Goal: Find specific page/section: Find specific page/section

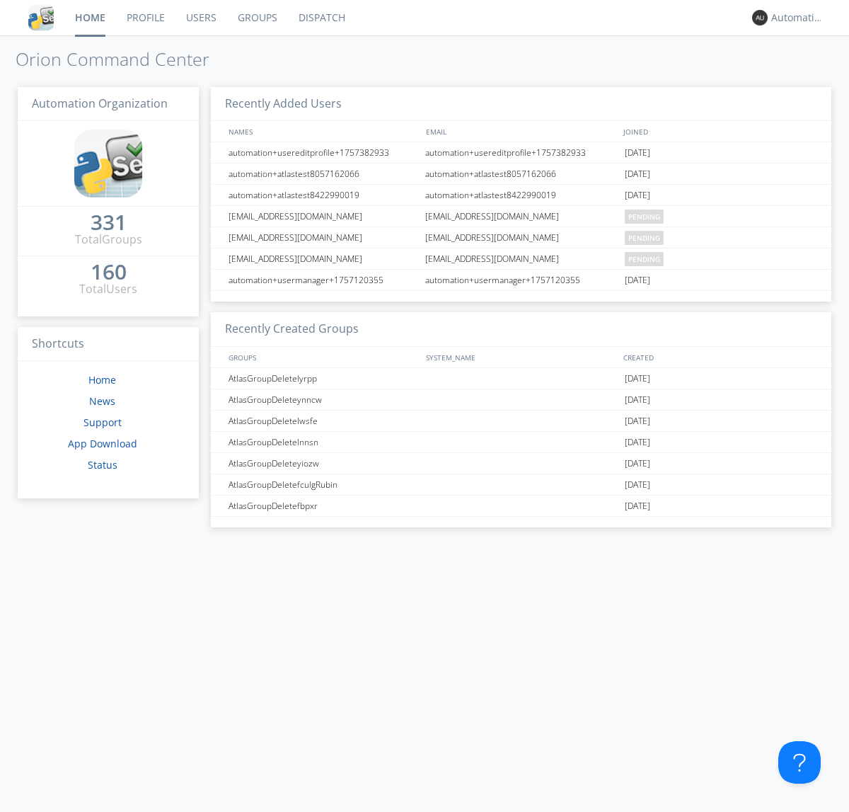
click at [321, 18] on link "Dispatch" at bounding box center [322, 17] width 68 height 35
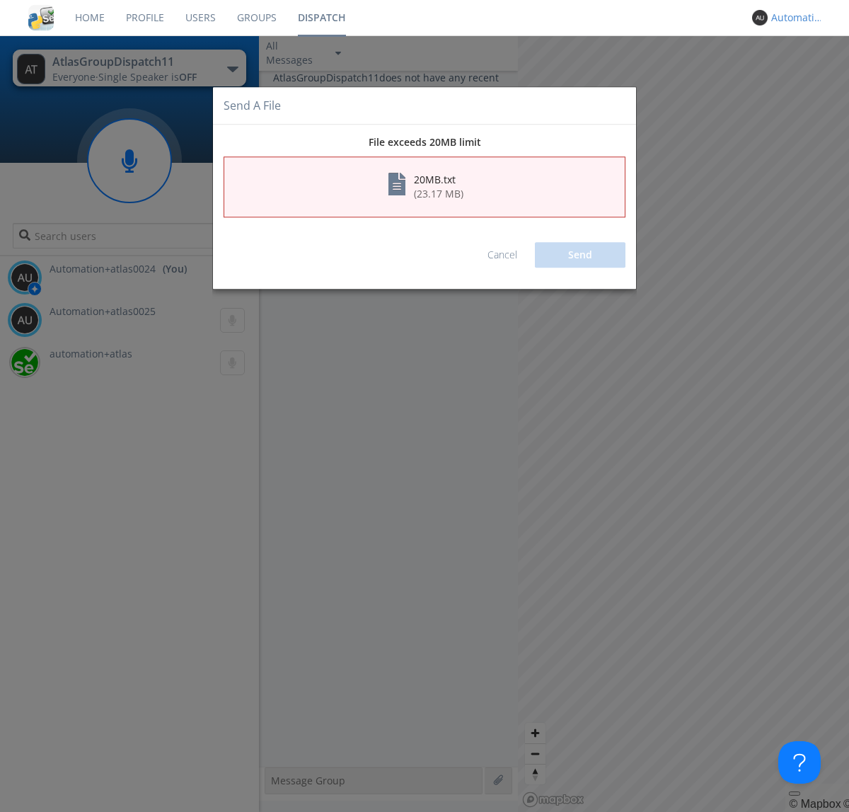
click at [503, 255] on link "Cancel" at bounding box center [503, 254] width 30 height 13
click at [794, 18] on div "Automation+atlas0024" at bounding box center [798, 18] width 53 height 14
